Goal: Task Accomplishment & Management: Use online tool/utility

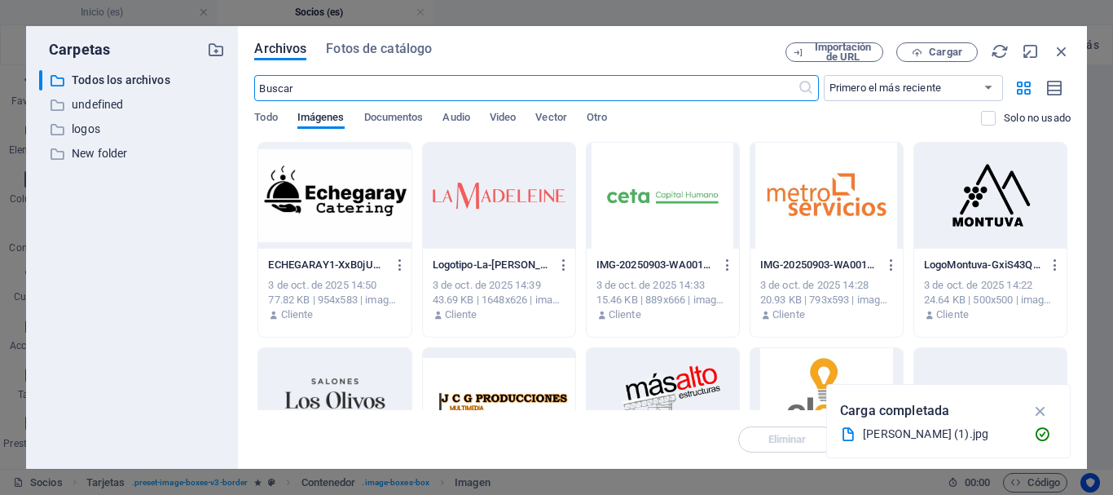
select select "%"
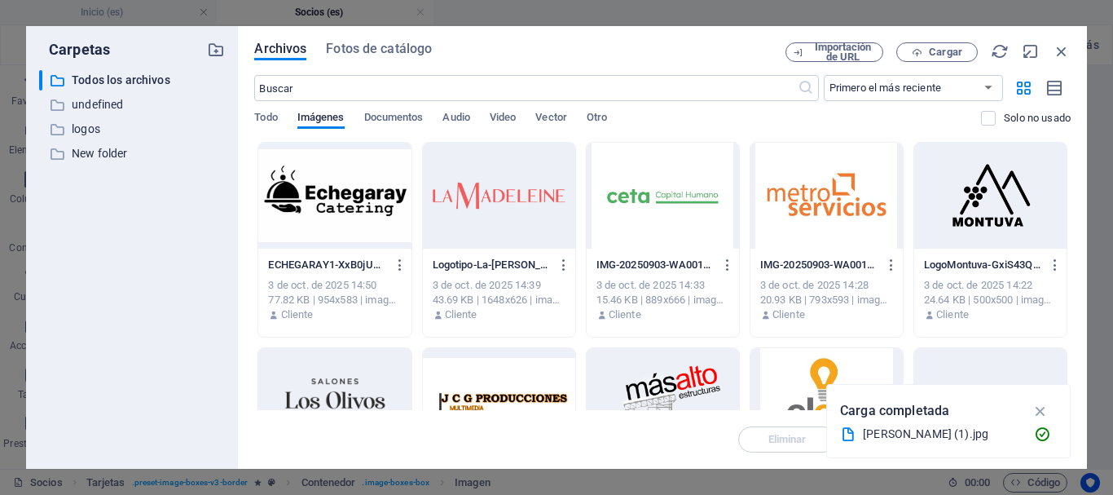
scroll to position [39182, 0]
click at [1059, 53] on icon "button" at bounding box center [1062, 51] width 18 height 18
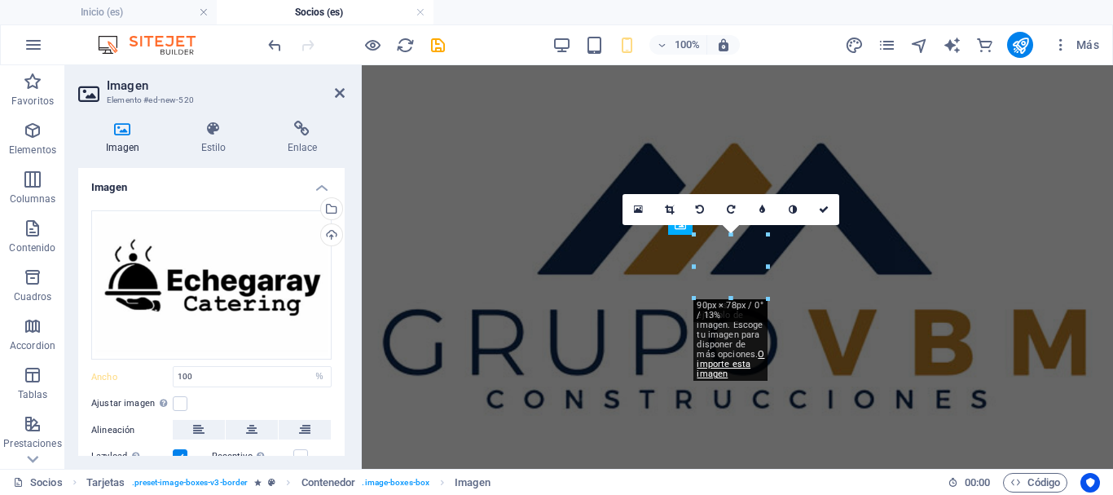
type input "90"
select select "px"
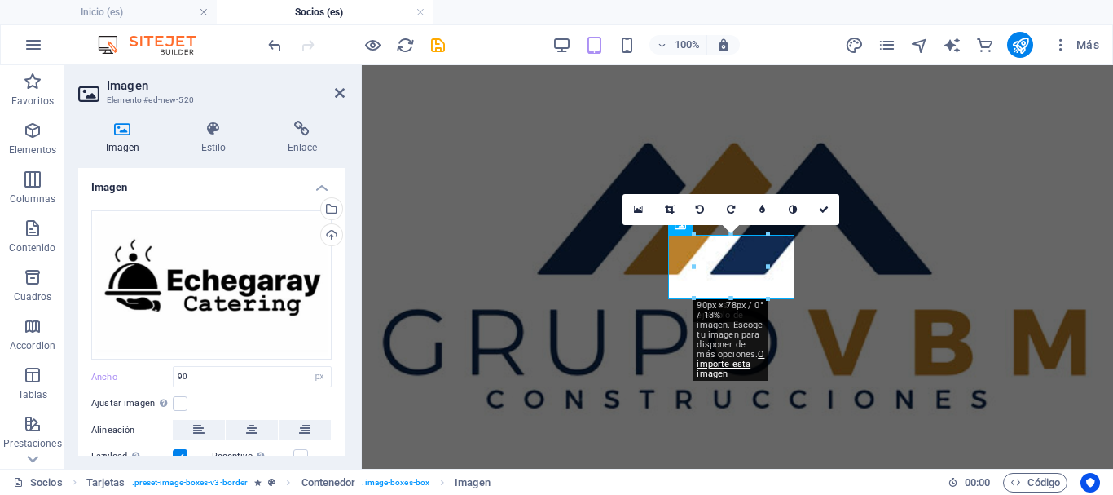
scroll to position [6893, 0]
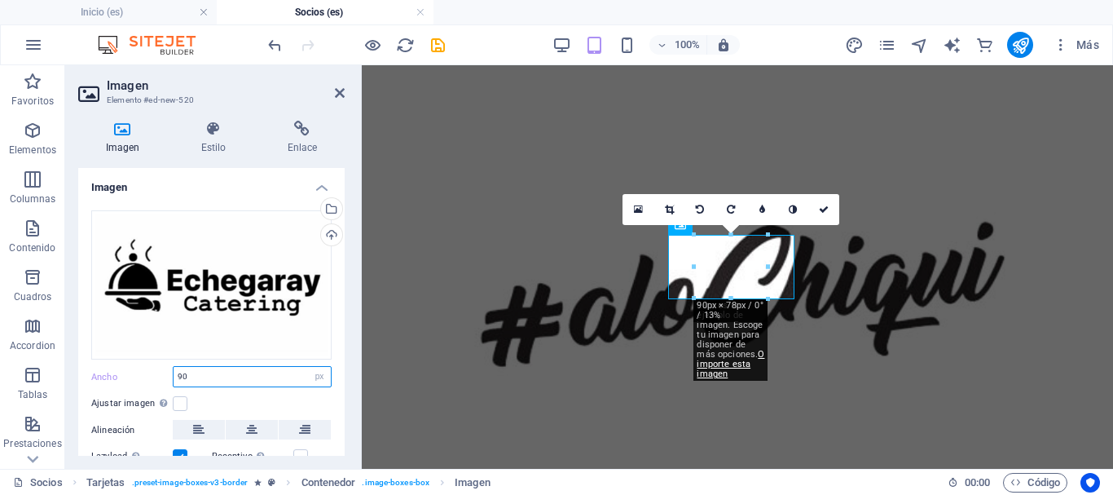
click at [205, 377] on input "90" at bounding box center [252, 377] width 157 height 20
click at [181, 400] on label at bounding box center [180, 403] width 15 height 15
click at [0, 0] on input "Ajustar imagen Ajustar imagen automáticamente a un ancho y alto fijo" at bounding box center [0, 0] width 0 height 0
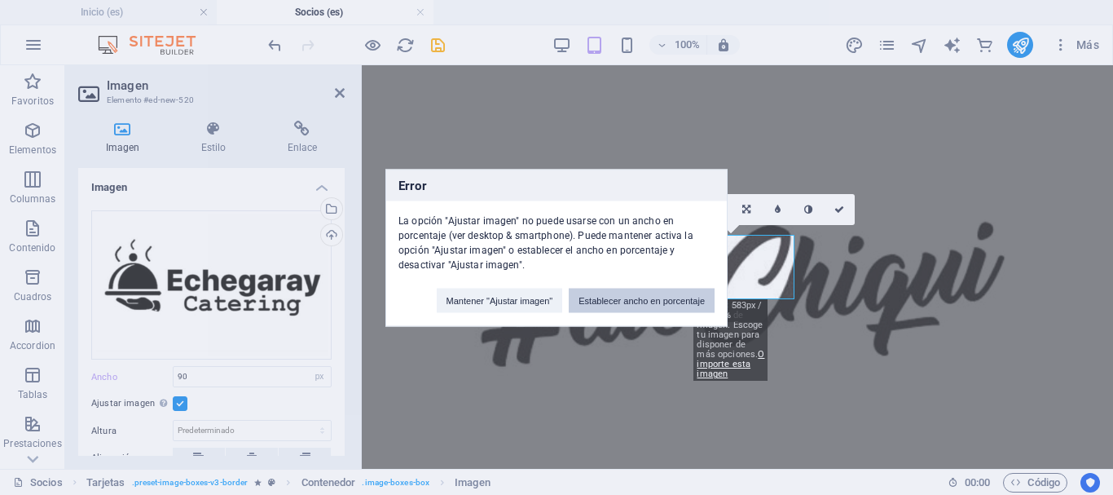
click at [644, 305] on button "Establecer ancho en porcentaje" at bounding box center [642, 300] width 146 height 24
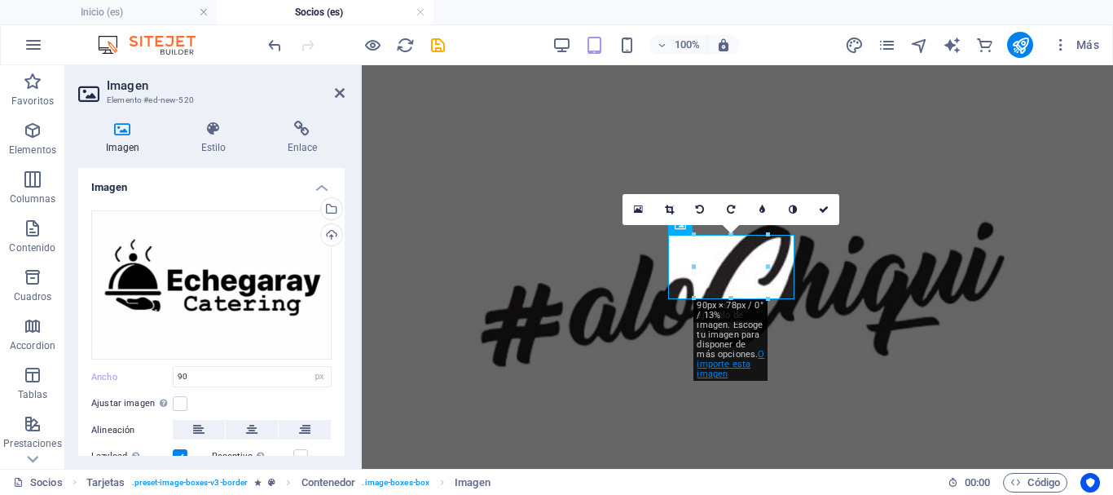
click at [737, 366] on link "O importe esta imagen" at bounding box center [731, 364] width 68 height 30
click at [174, 405] on label at bounding box center [180, 403] width 15 height 15
click at [0, 0] on input "Ajustar imagen Ajustar imagen automáticamente a un ancho y alto fijo" at bounding box center [0, 0] width 0 height 0
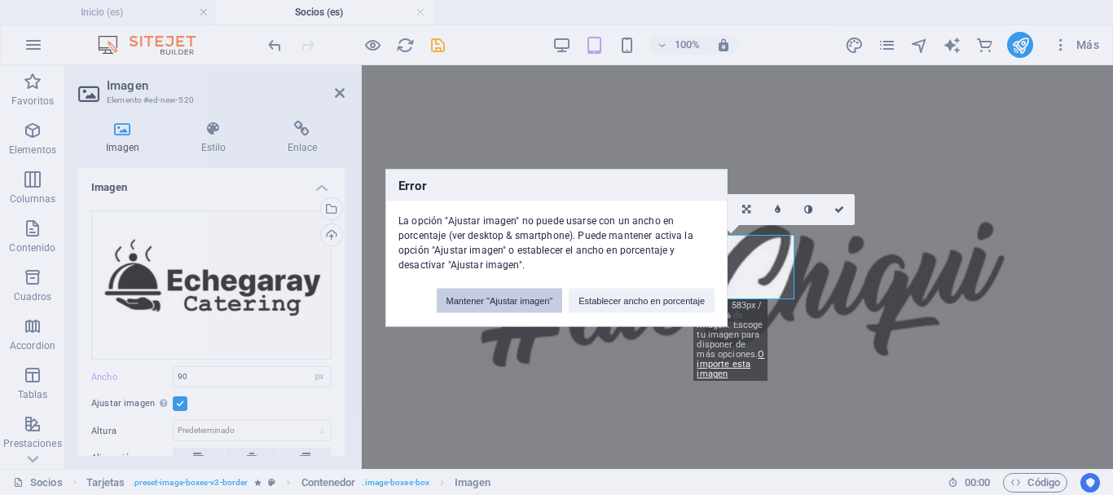
click at [523, 299] on button "Mantener "Ajustar imagen"" at bounding box center [500, 300] width 126 height 24
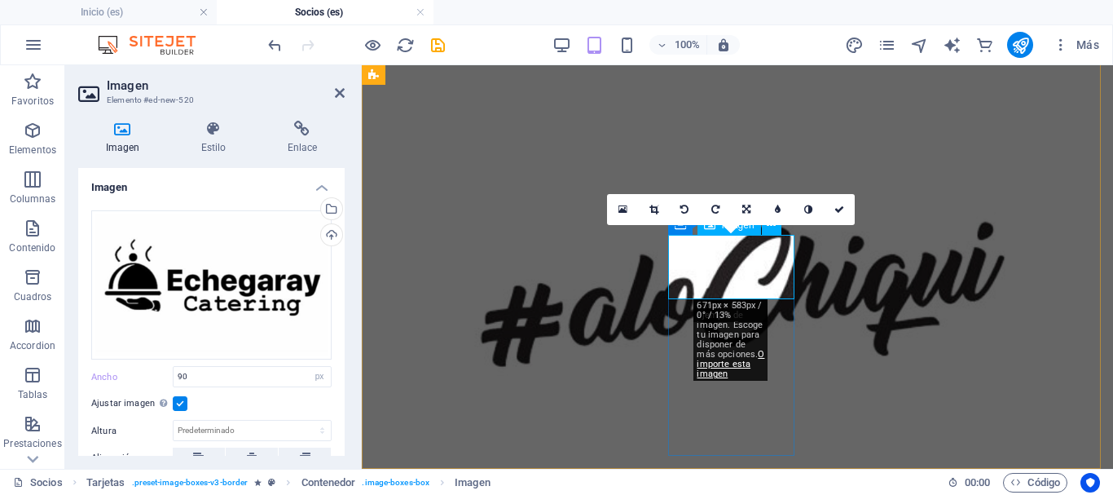
click at [650, 207] on icon at bounding box center [654, 210] width 9 height 10
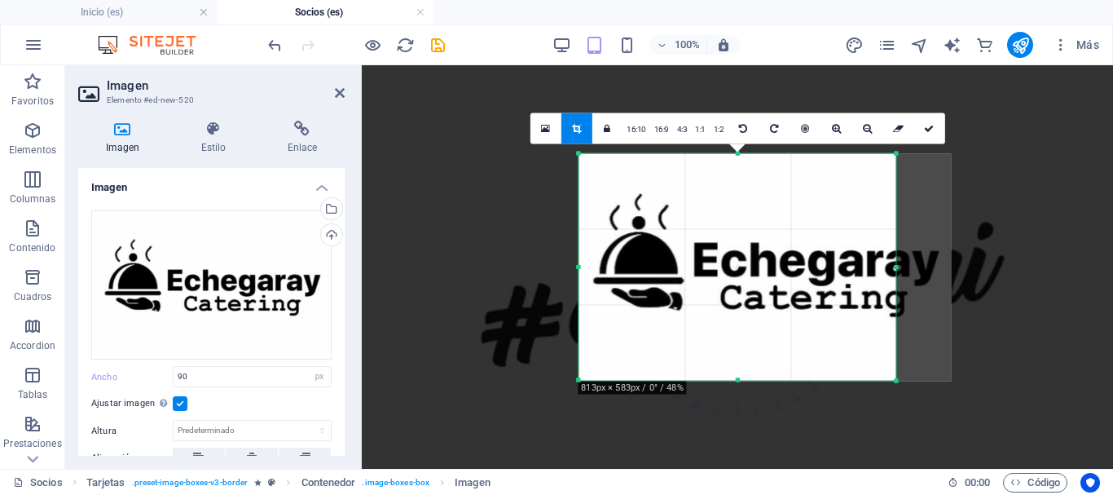
drag, startPoint x: 603, startPoint y: 266, endPoint x: 549, endPoint y: 267, distance: 54.6
click at [549, 267] on div "H6 Tarjetas Contenedor Imagen Tarjetas Contenedor H6 Texto Contenedor Imagen Co…" at bounding box center [737, 266] width 751 height 403
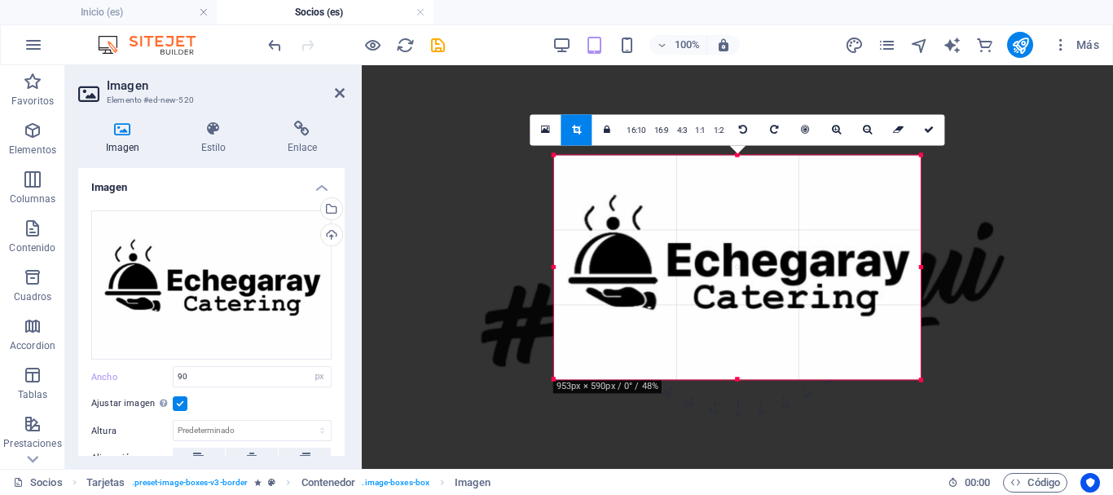
drag, startPoint x: 936, startPoint y: 266, endPoint x: 947, endPoint y: 267, distance: 10.6
click at [947, 267] on div "H6 Tarjetas Contenedor Imagen Tarjetas Contenedor H6 Texto Contenedor Imagen Co…" at bounding box center [737, 266] width 751 height 403
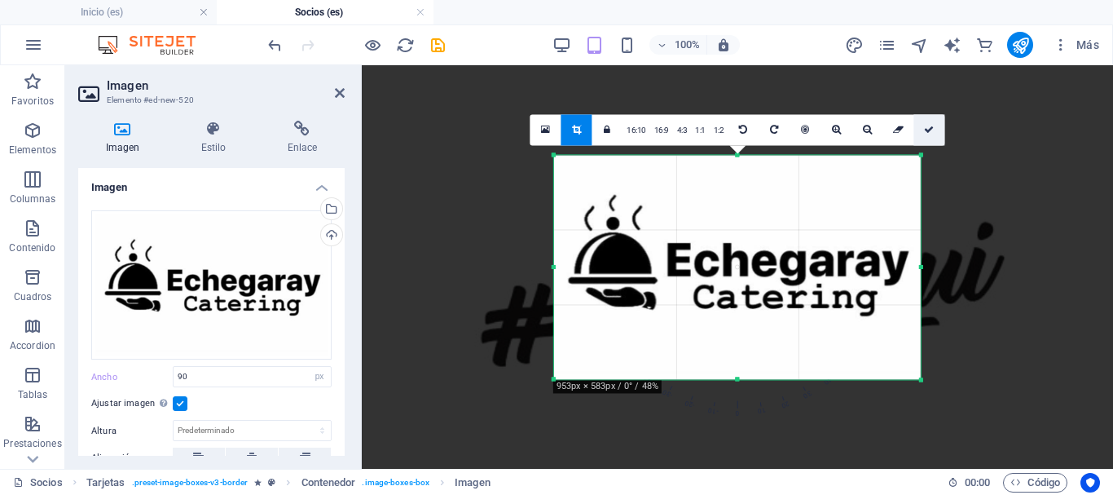
click at [926, 133] on icon at bounding box center [929, 130] width 10 height 10
type input "450"
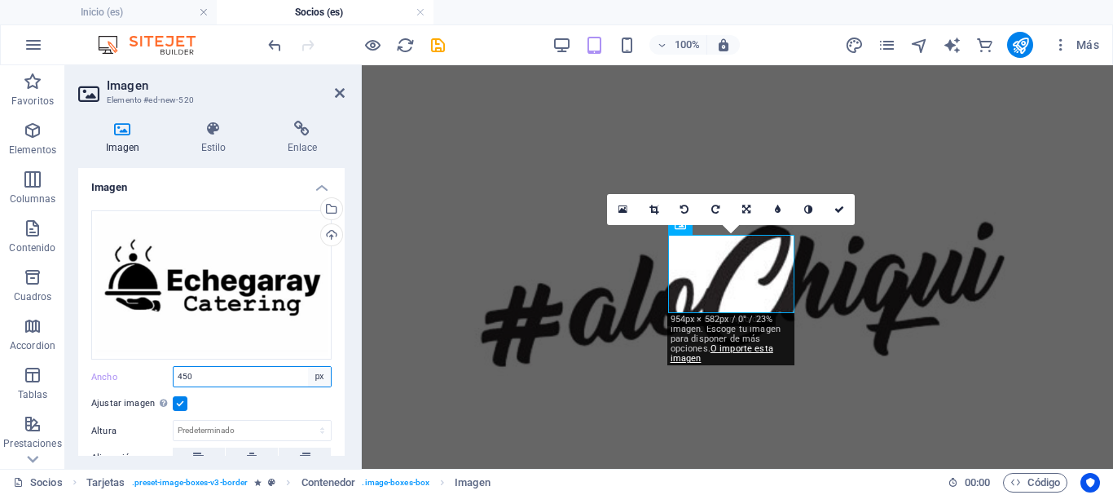
click at [315, 378] on select "Predeterminado automático px rem % em vh vw" at bounding box center [319, 377] width 23 height 20
select select "%"
click at [308, 367] on select "Predeterminado automático px rem % em vh vw" at bounding box center [319, 377] width 23 height 20
type input "100"
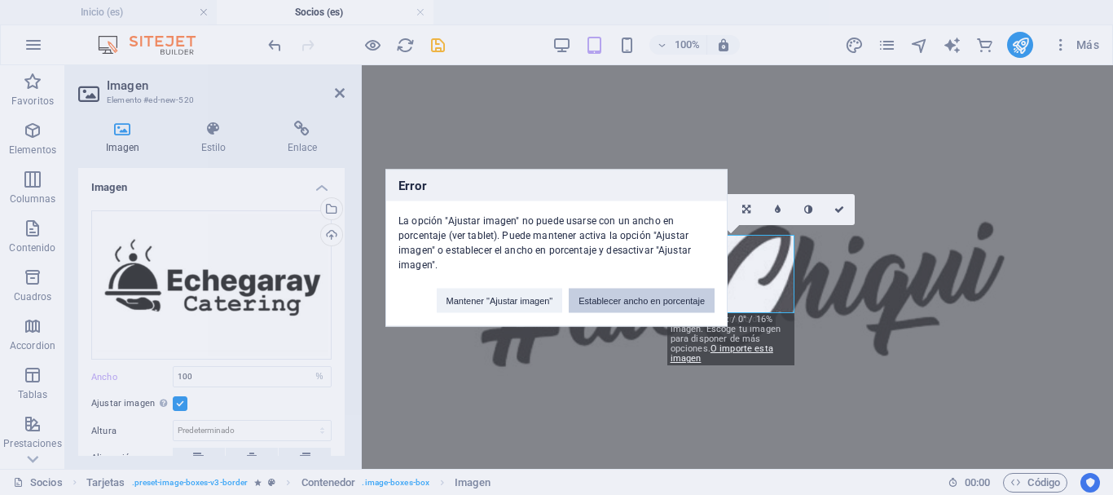
click at [623, 302] on button "Establecer ancho en porcentaje" at bounding box center [642, 300] width 146 height 24
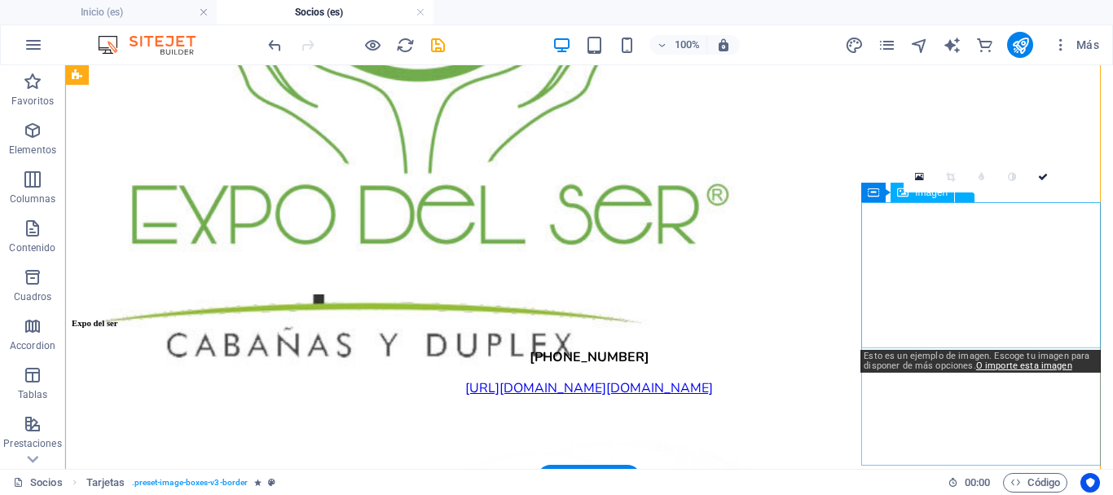
scroll to position [8238, 0]
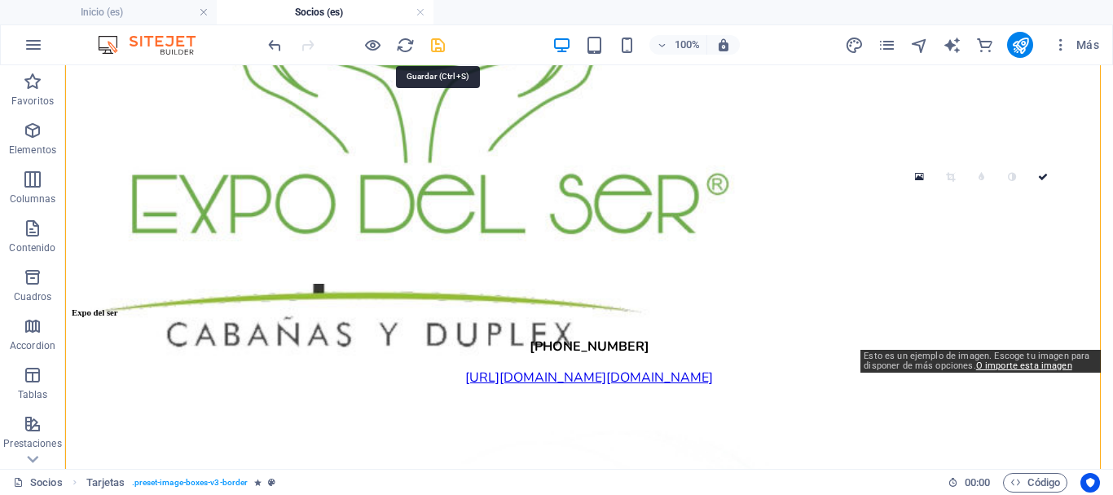
click at [443, 36] on icon "save" at bounding box center [438, 45] width 19 height 19
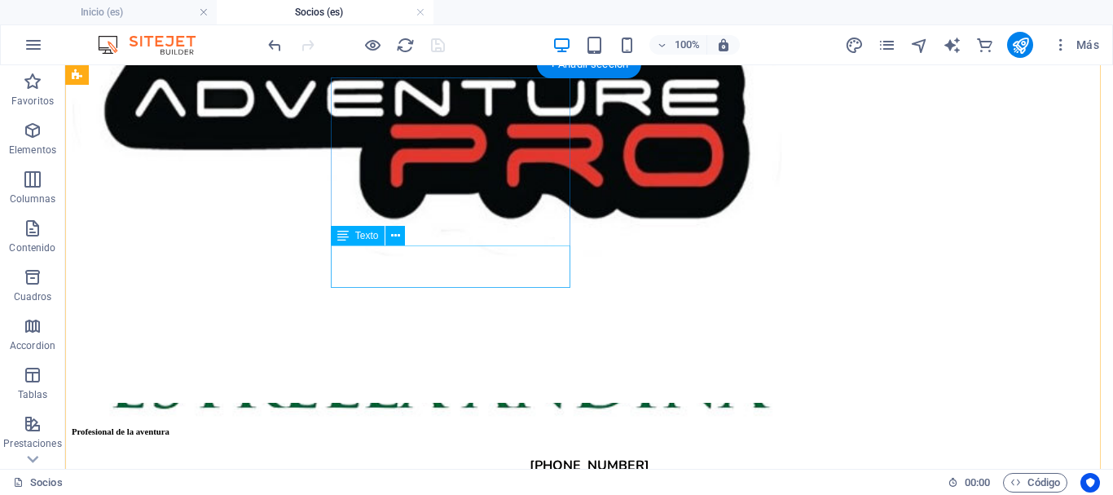
scroll to position [6200, 0]
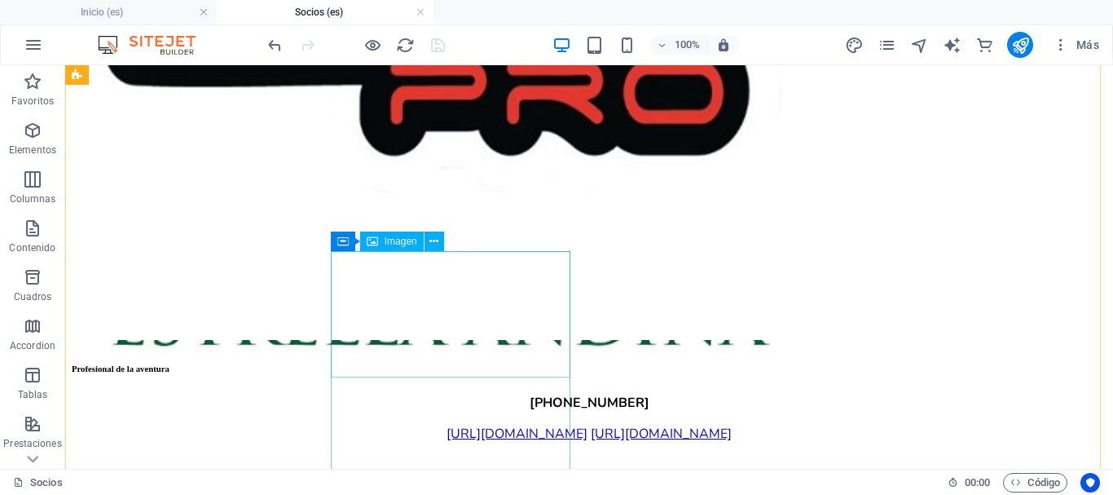
select select "%"
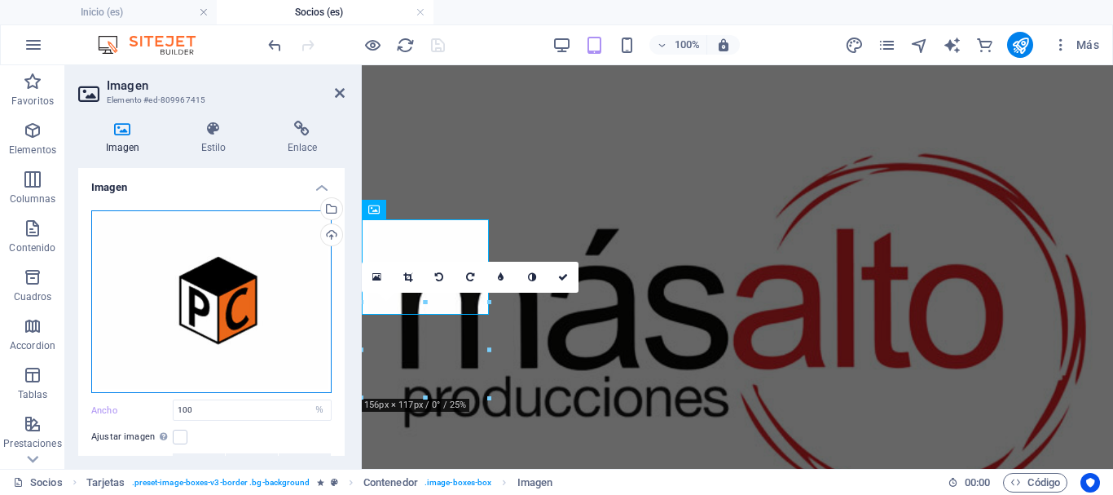
click at [186, 248] on div "Arrastra archivos aquí, haz clic para escoger archivos o selecciona archivos de…" at bounding box center [211, 301] width 240 height 183
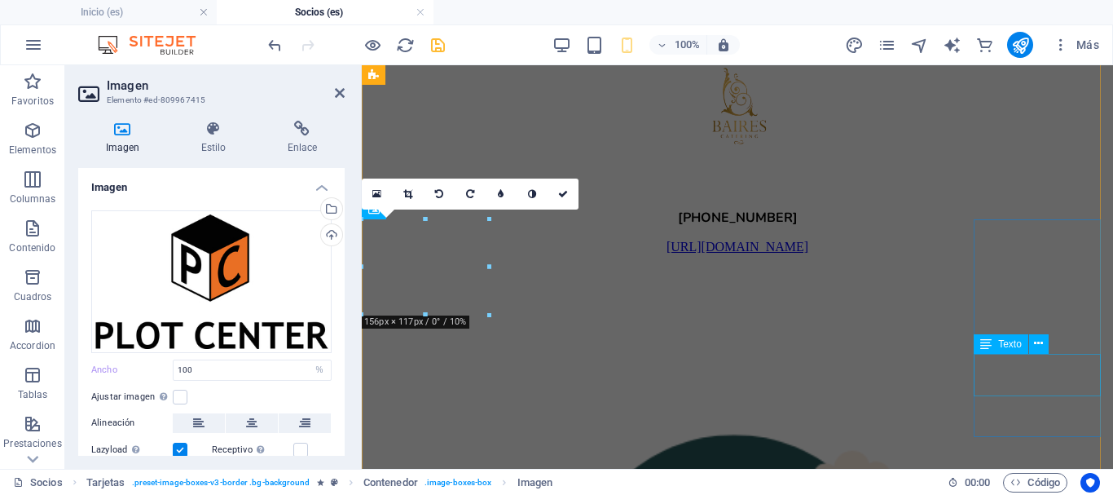
scroll to position [5301, 0]
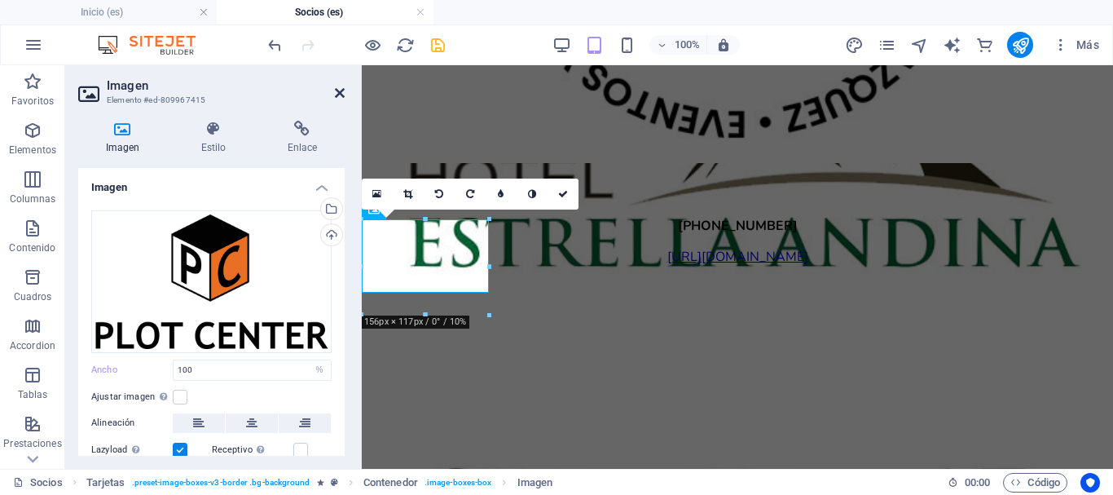
click at [344, 94] on icon at bounding box center [340, 92] width 10 height 13
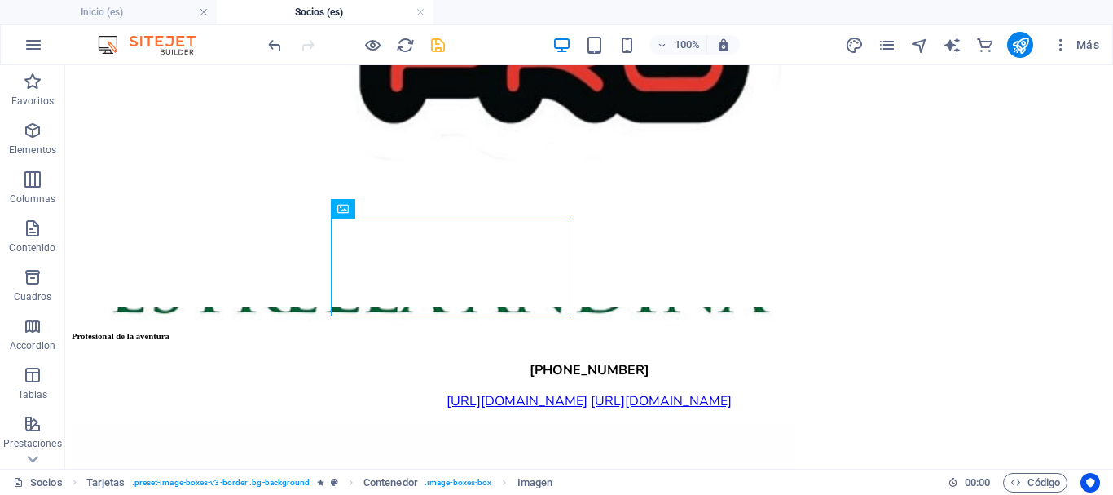
drag, startPoint x: 437, startPoint y: 46, endPoint x: 320, endPoint y: 105, distance: 130.9
click at [437, 46] on icon "save" at bounding box center [438, 45] width 19 height 19
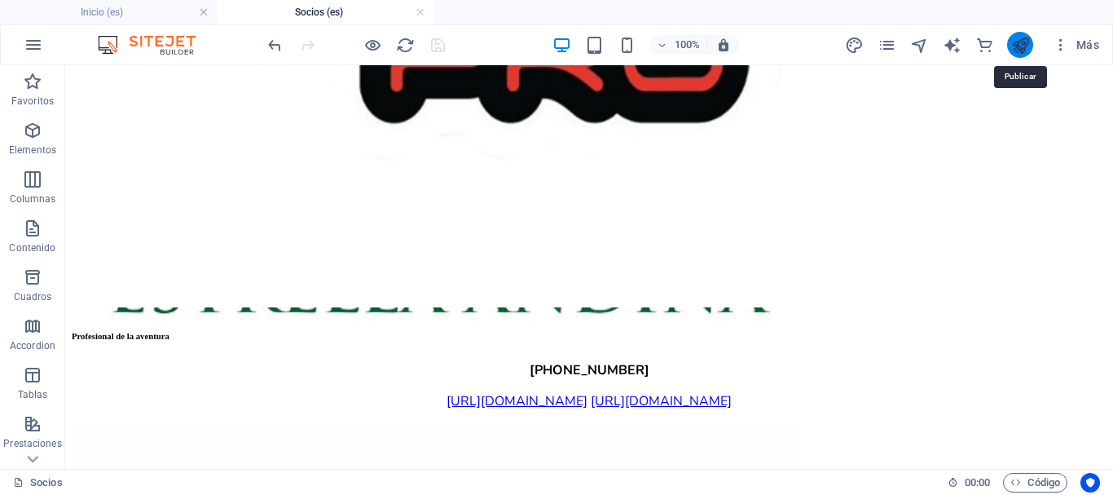
click at [1016, 40] on icon "publish" at bounding box center [1020, 45] width 19 height 19
